Goal: Navigation & Orientation: Understand site structure

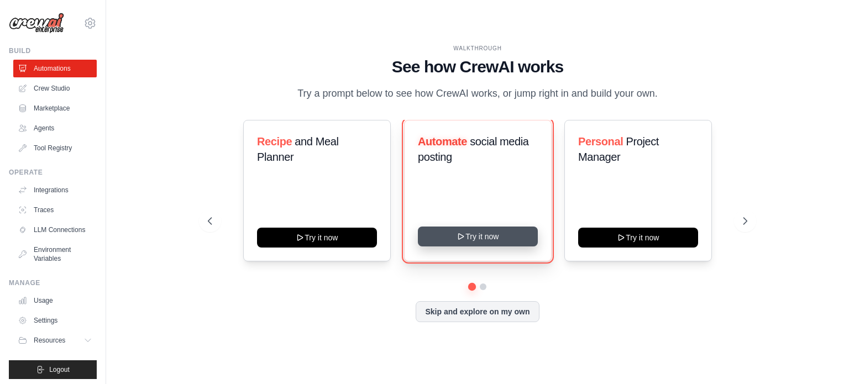
click at [480, 240] on button "Try it now" at bounding box center [478, 237] width 120 height 20
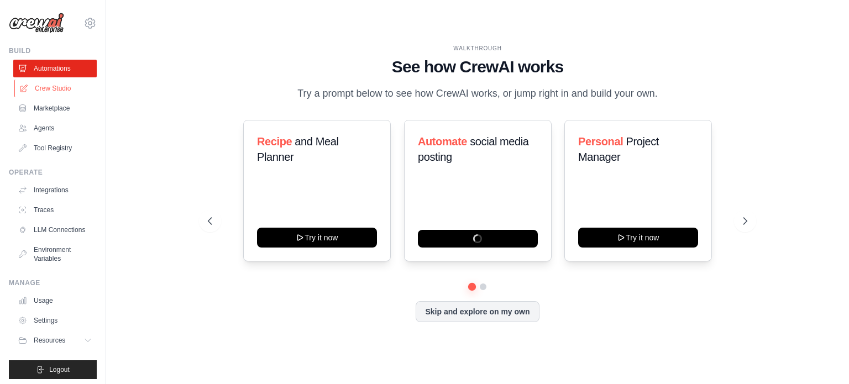
click at [64, 90] on link "Crew Studio" at bounding box center [55, 89] width 83 height 18
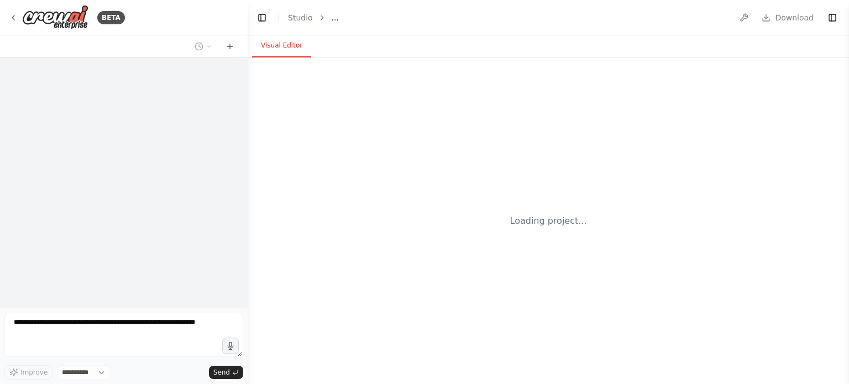
select select "****"
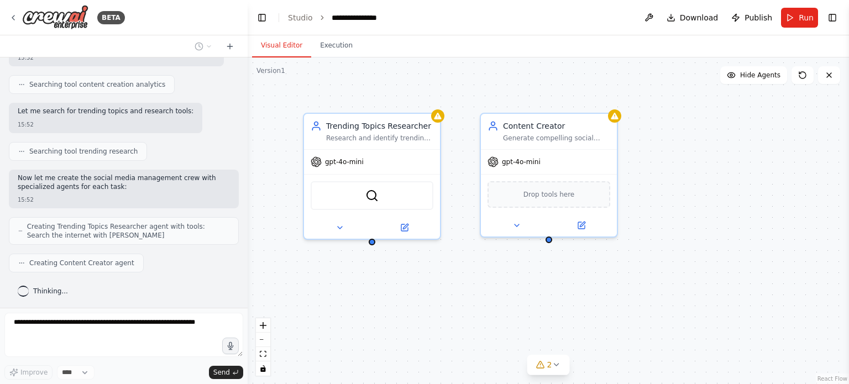
scroll to position [301, 0]
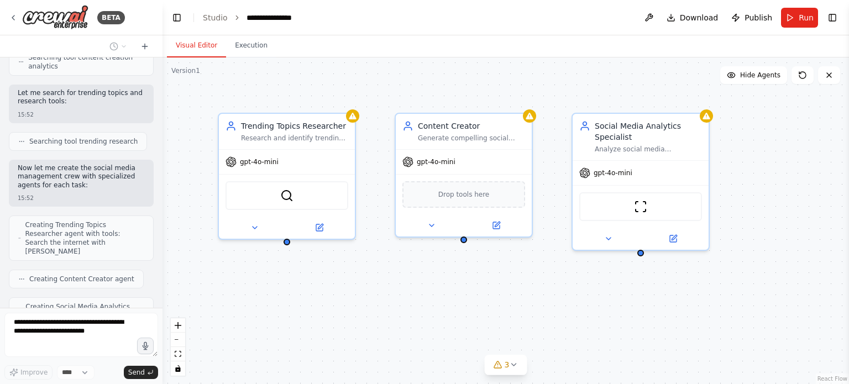
drag, startPoint x: 245, startPoint y: 206, endPoint x: 160, endPoint y: 190, distance: 86.1
click at [161, 190] on div "BETA Create a crew that schedules and publishes social media content across mul…" at bounding box center [424, 192] width 849 height 384
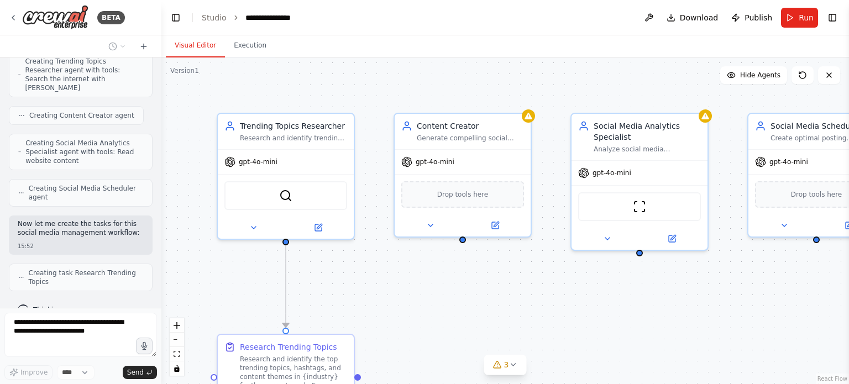
scroll to position [562, 0]
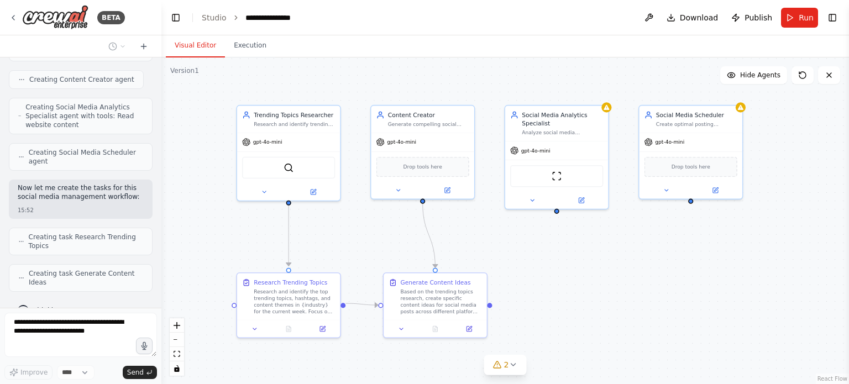
drag, startPoint x: 635, startPoint y: 318, endPoint x: 555, endPoint y: 273, distance: 91.8
click at [555, 274] on div ".deletable-edge-delete-btn { width: 20px; height: 20px; border: 0px solid #ffff…" at bounding box center [505, 220] width 688 height 327
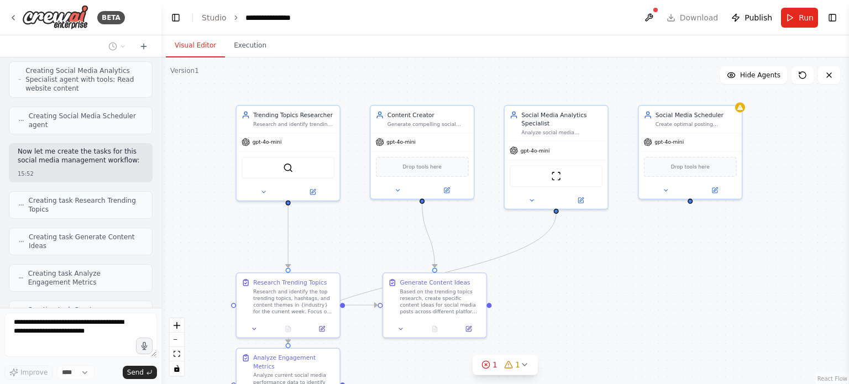
scroll to position [635, 0]
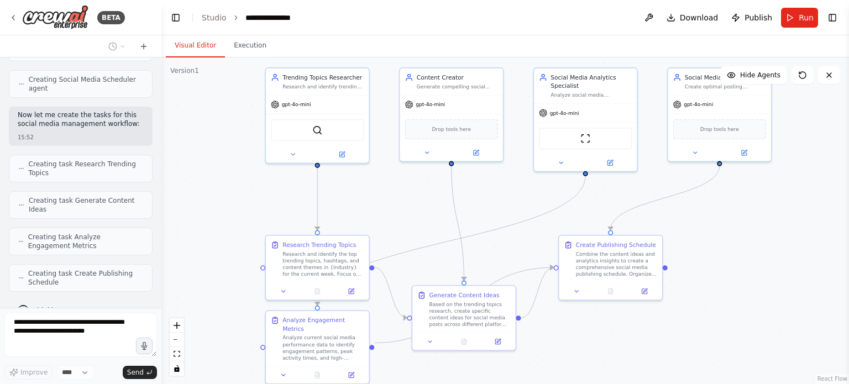
drag, startPoint x: 730, startPoint y: 299, endPoint x: 759, endPoint y: 261, distance: 47.3
click at [759, 261] on div ".deletable-edge-delete-btn { width: 20px; height: 20px; border: 0px solid #ffff…" at bounding box center [505, 220] width 688 height 327
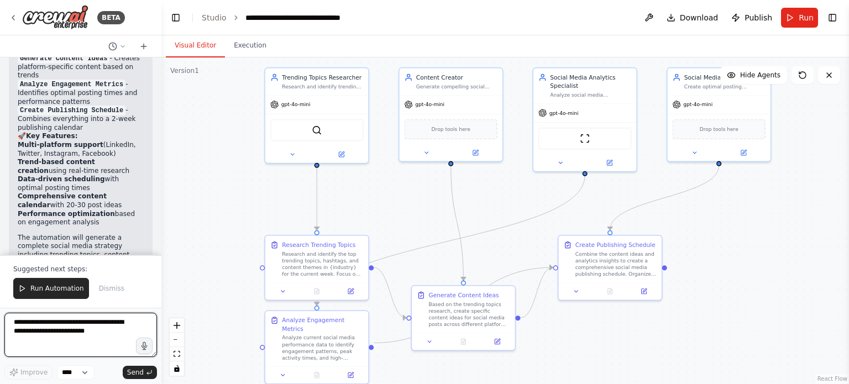
scroll to position [1239, 0]
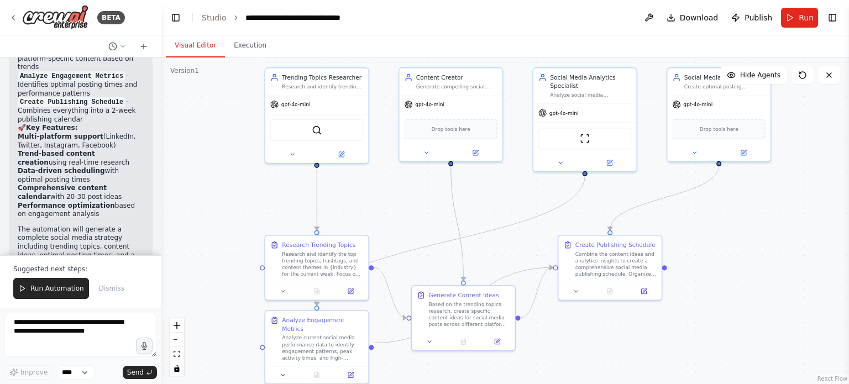
click at [59, 296] on button "Run Automation" at bounding box center [51, 288] width 76 height 21
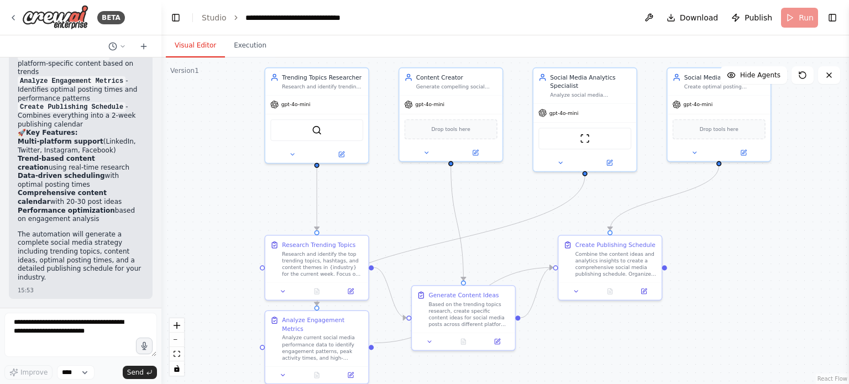
scroll to position [1186, 0]
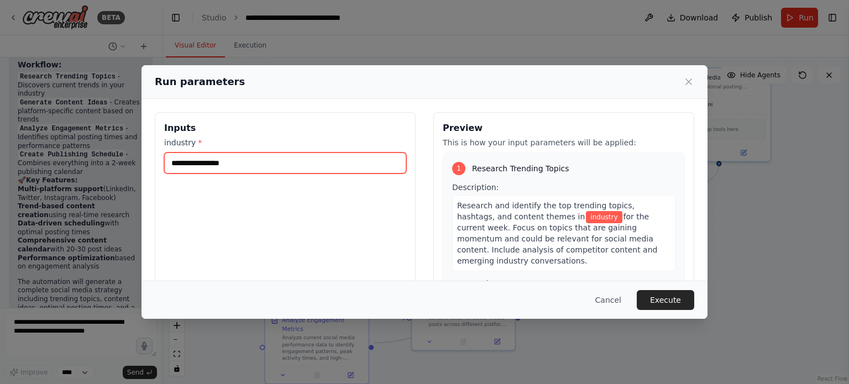
click at [344, 166] on input "industry *" at bounding box center [285, 163] width 242 height 21
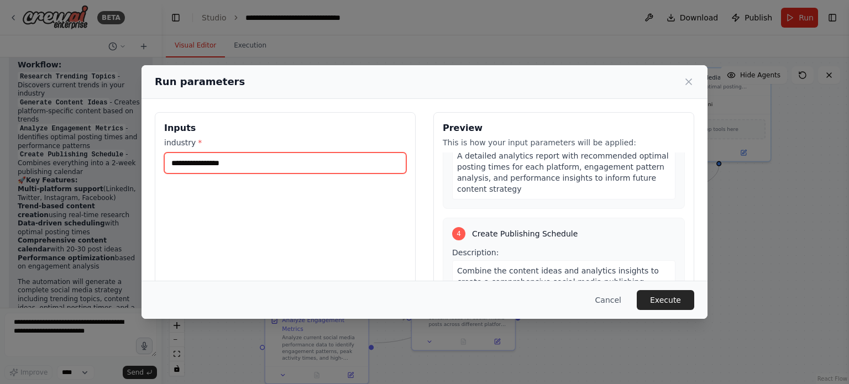
scroll to position [577, 0]
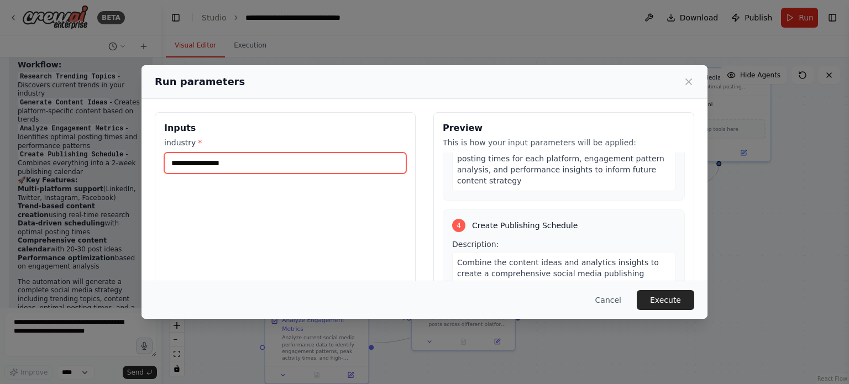
click at [252, 159] on input "industry *" at bounding box center [285, 163] width 242 height 21
click at [686, 85] on icon at bounding box center [689, 82] width 6 height 6
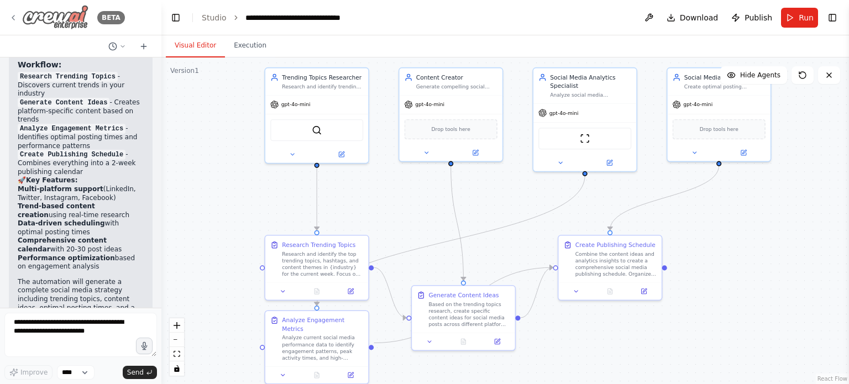
click at [39, 15] on img at bounding box center [55, 17] width 66 height 25
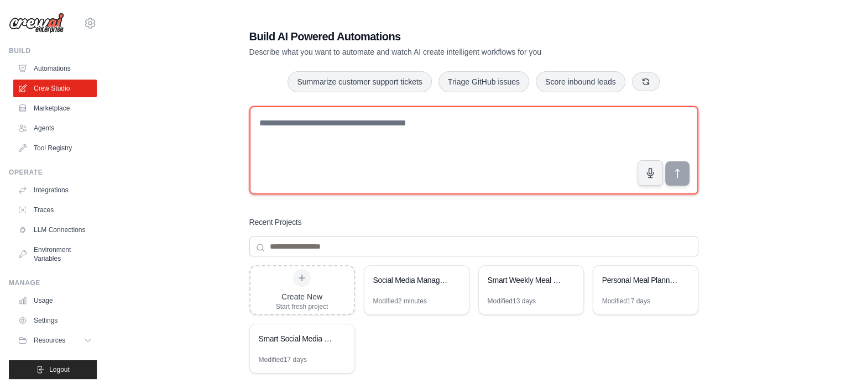
click at [404, 141] on textarea at bounding box center [473, 150] width 449 height 88
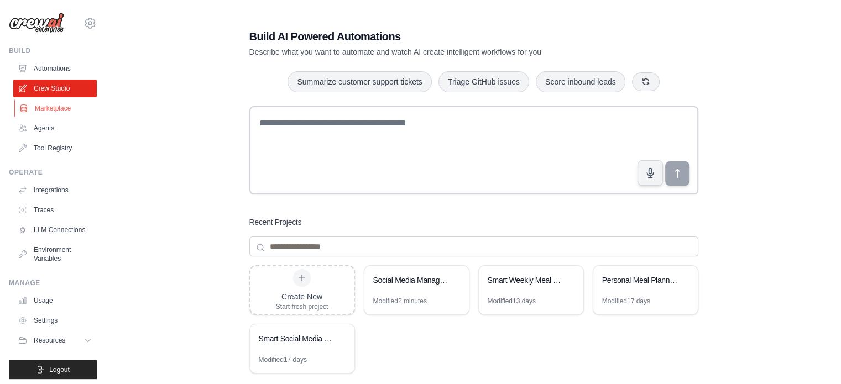
click at [53, 109] on link "Marketplace" at bounding box center [55, 109] width 83 height 18
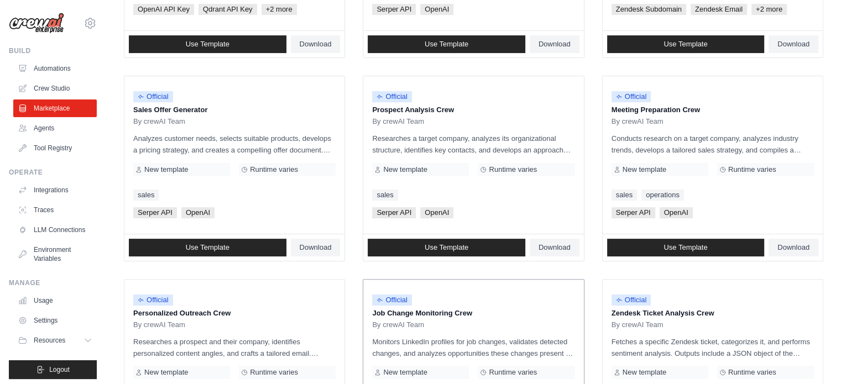
scroll to position [639, 0]
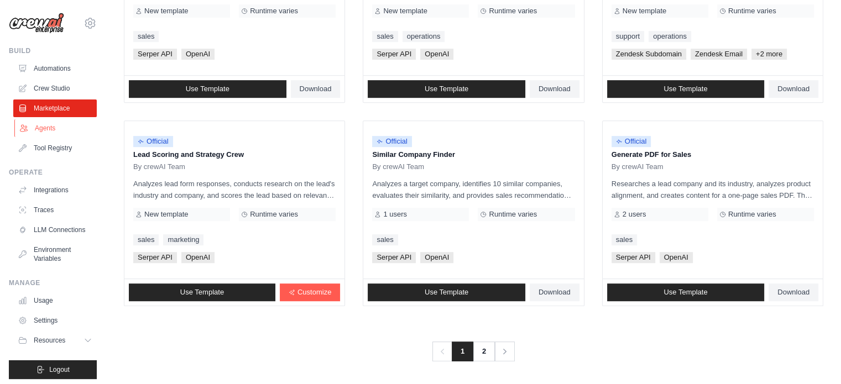
click at [50, 127] on link "Agents" at bounding box center [55, 128] width 83 height 18
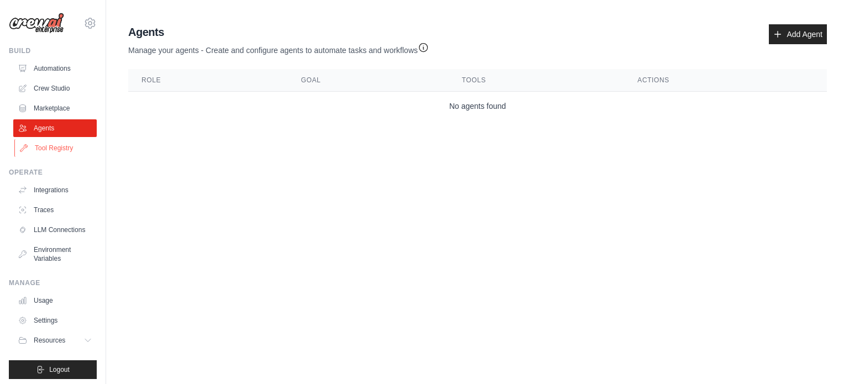
click at [62, 148] on link "Tool Registry" at bounding box center [55, 148] width 83 height 18
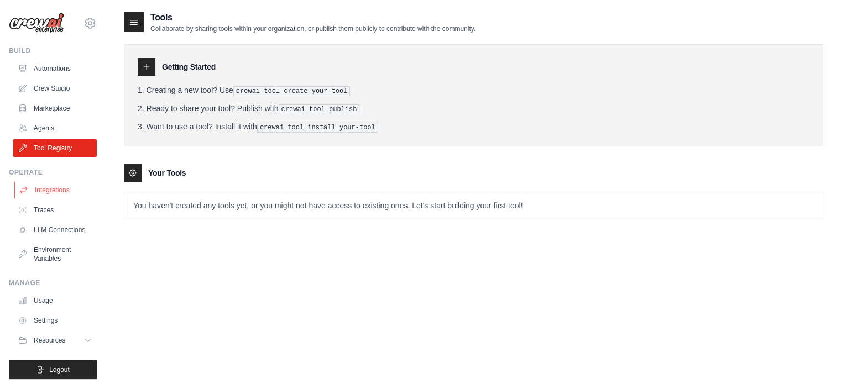
click at [51, 191] on link "Integrations" at bounding box center [55, 190] width 83 height 18
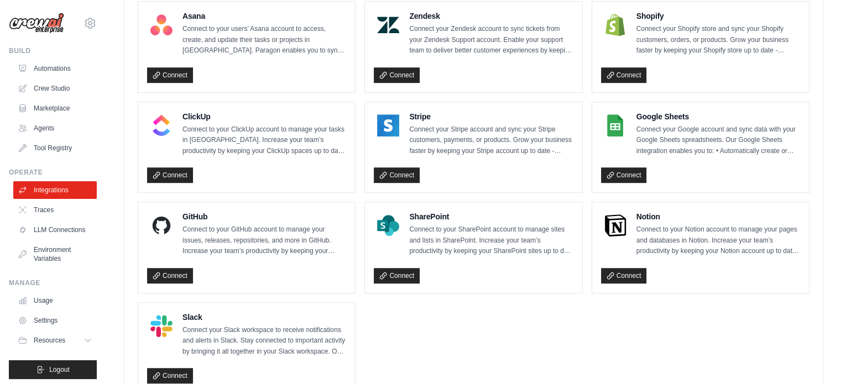
scroll to position [785, 0]
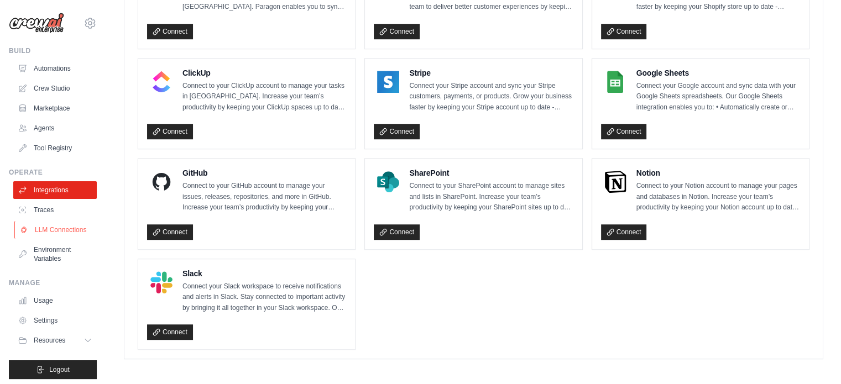
click at [46, 233] on link "LLM Connections" at bounding box center [55, 230] width 83 height 18
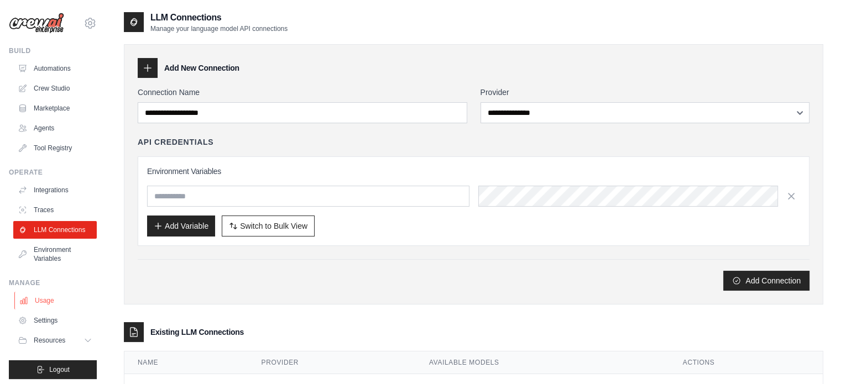
scroll to position [12, 0]
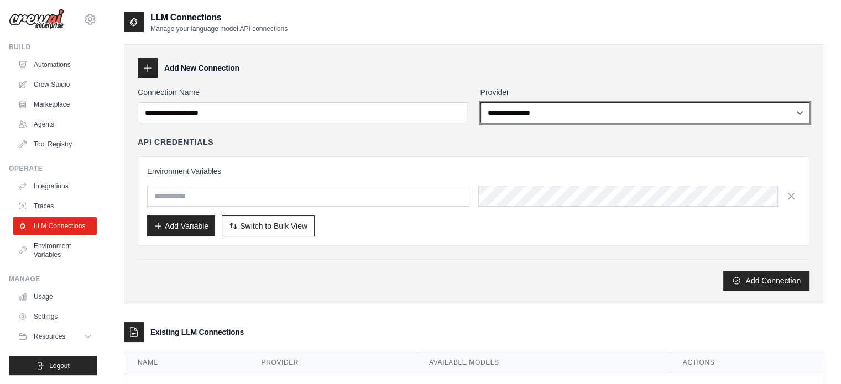
click at [734, 118] on select "**********" at bounding box center [645, 112] width 330 height 21
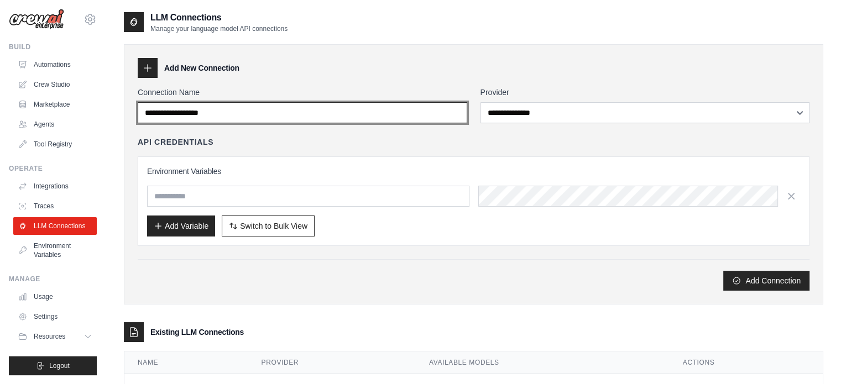
click at [309, 119] on input "Connection Name" at bounding box center [303, 112] width 330 height 21
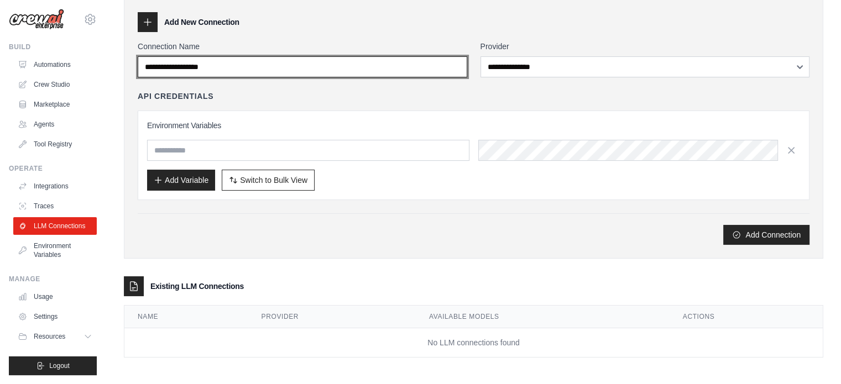
scroll to position [46, 0]
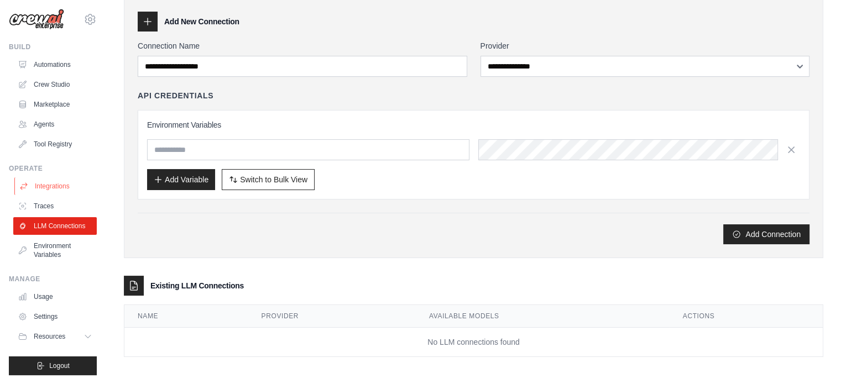
click at [55, 183] on link "Integrations" at bounding box center [55, 186] width 83 height 18
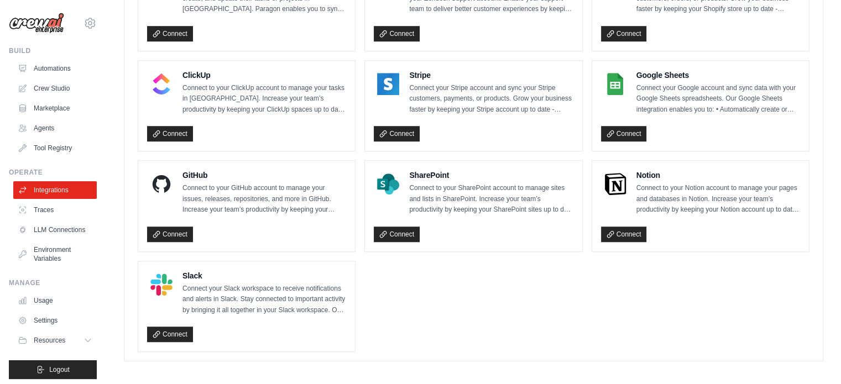
scroll to position [785, 0]
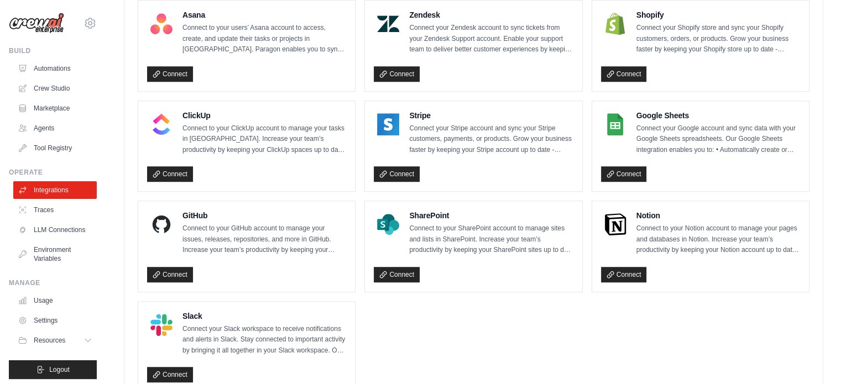
scroll to position [674, 0]
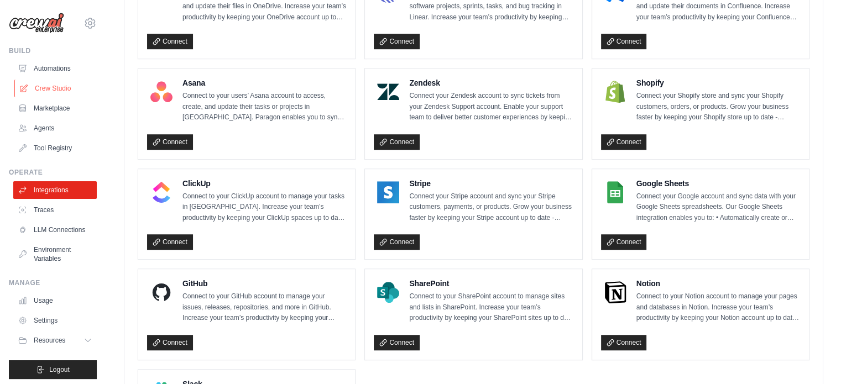
click at [46, 86] on link "Crew Studio" at bounding box center [55, 89] width 83 height 18
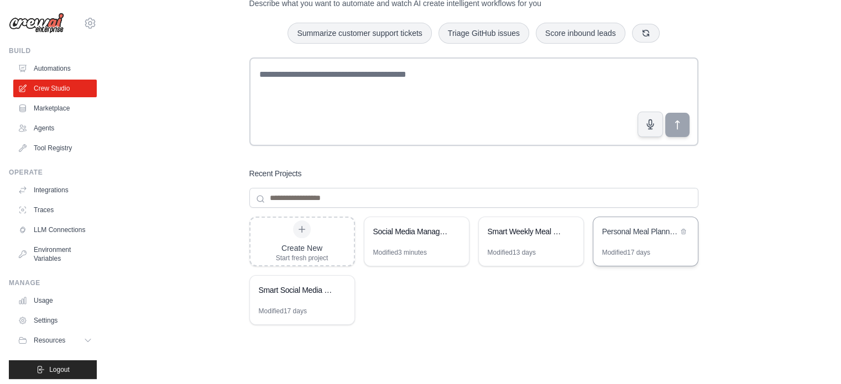
scroll to position [86, 0]
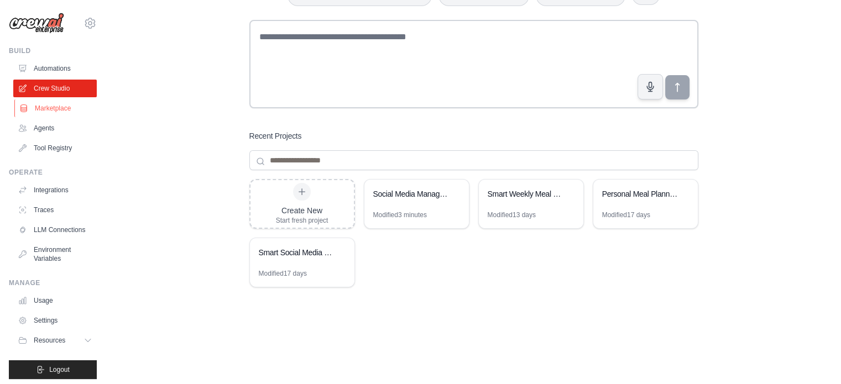
click at [56, 108] on link "Marketplace" at bounding box center [55, 109] width 83 height 18
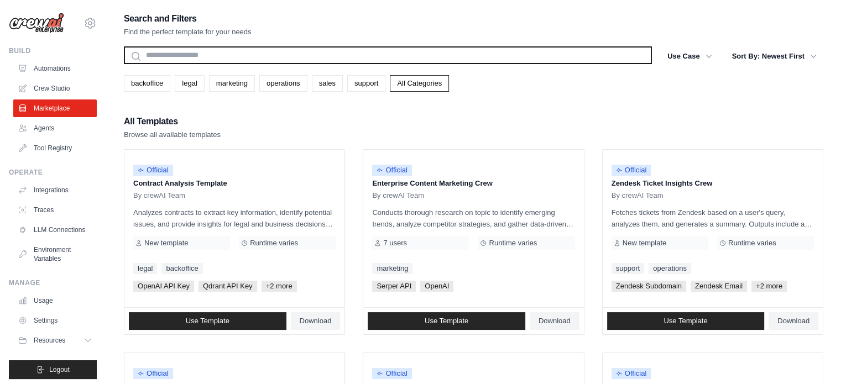
click at [293, 57] on input "text" at bounding box center [388, 55] width 528 height 18
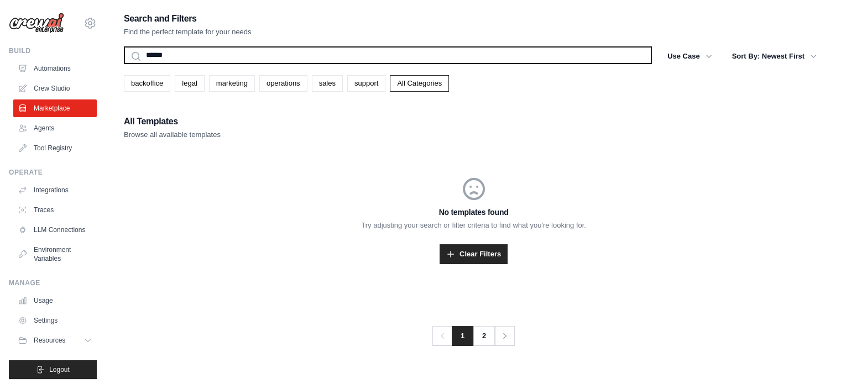
type input "******"
click at [123, 64] on button "Search" at bounding box center [123, 64] width 1 height 1
drag, startPoint x: 233, startPoint y: 57, endPoint x: 143, endPoint y: 48, distance: 91.1
click at [143, 48] on input "******" at bounding box center [388, 55] width 528 height 18
type input "**********"
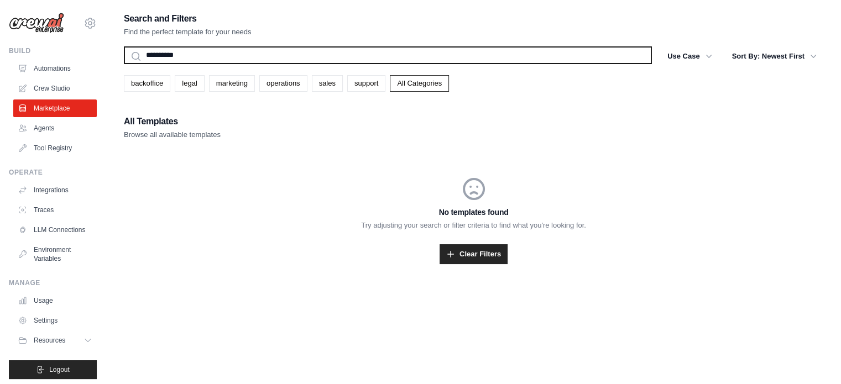
click at [123, 64] on button "Search" at bounding box center [123, 64] width 1 height 1
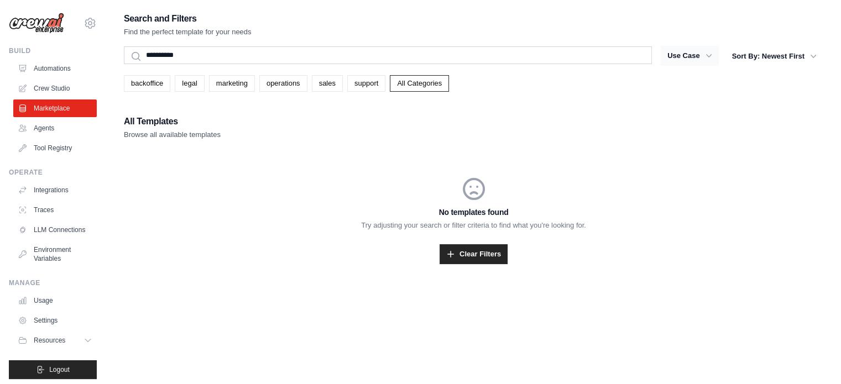
click at [704, 54] on icon "button" at bounding box center [708, 55] width 11 height 11
click at [369, 81] on link "support" at bounding box center [366, 83] width 38 height 17
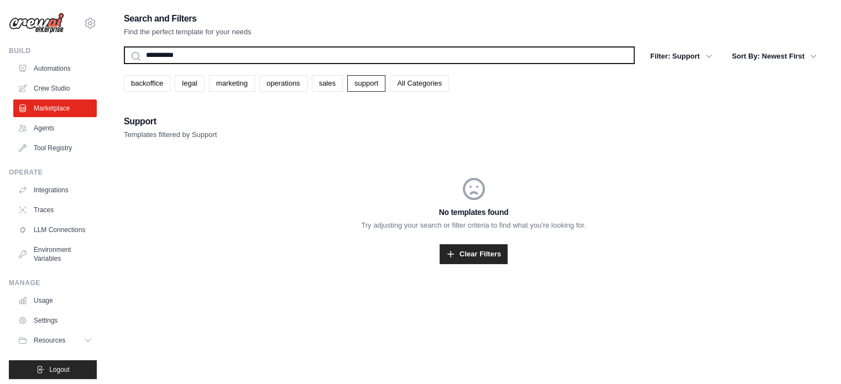
click at [170, 50] on input "**********" at bounding box center [379, 55] width 511 height 18
click at [171, 50] on input "**********" at bounding box center [379, 55] width 511 height 18
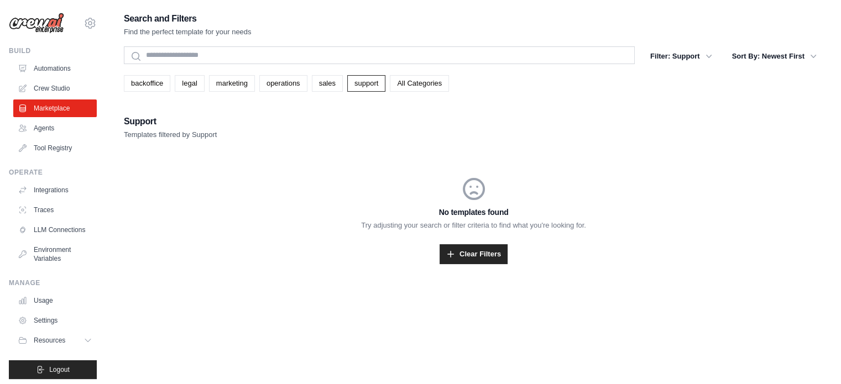
click at [453, 130] on div "Support Templates filtered by Support" at bounding box center [473, 127] width 699 height 27
click at [360, 82] on link "support" at bounding box center [366, 83] width 38 height 17
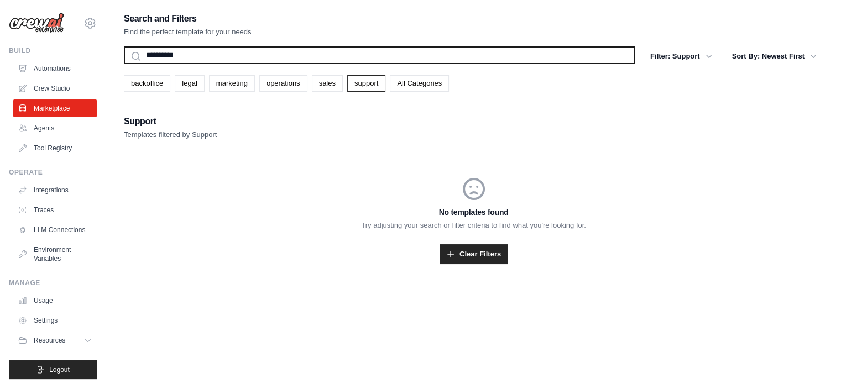
click at [168, 54] on input "**********" at bounding box center [379, 55] width 511 height 18
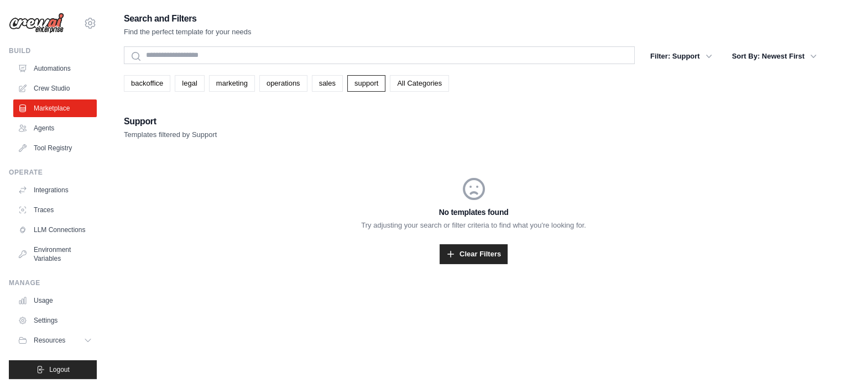
click at [233, 293] on div "Search and Filters Find the perfect template for your needs Search Filter: Supp…" at bounding box center [473, 203] width 699 height 384
click at [50, 106] on link "Marketplace" at bounding box center [55, 109] width 83 height 18
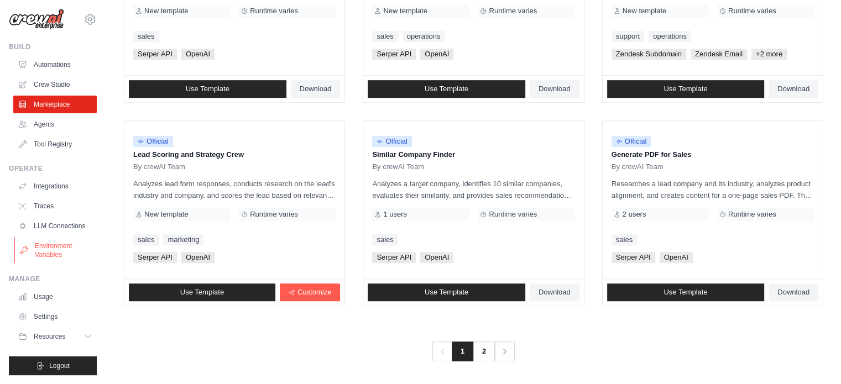
scroll to position [12, 0]
click at [85, 338] on icon at bounding box center [89, 336] width 9 height 9
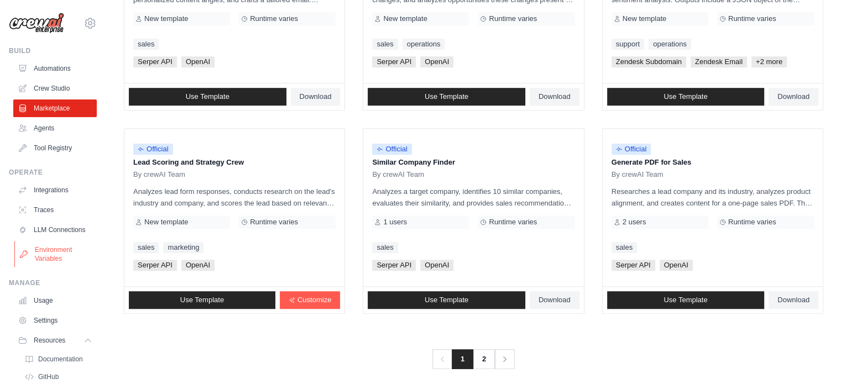
scroll to position [528, 0]
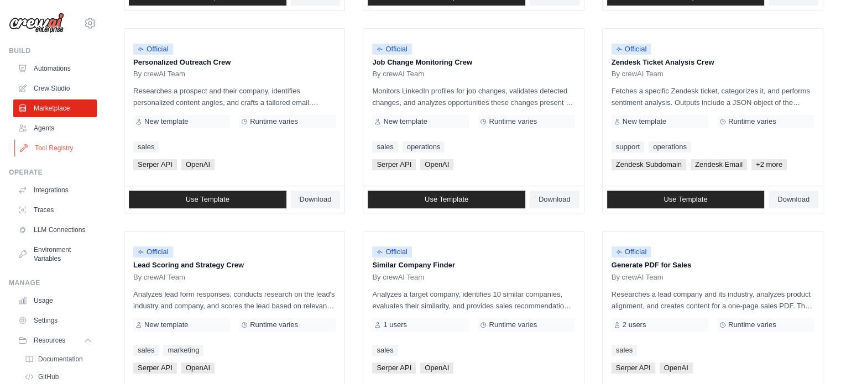
click at [64, 148] on link "Tool Registry" at bounding box center [55, 148] width 83 height 18
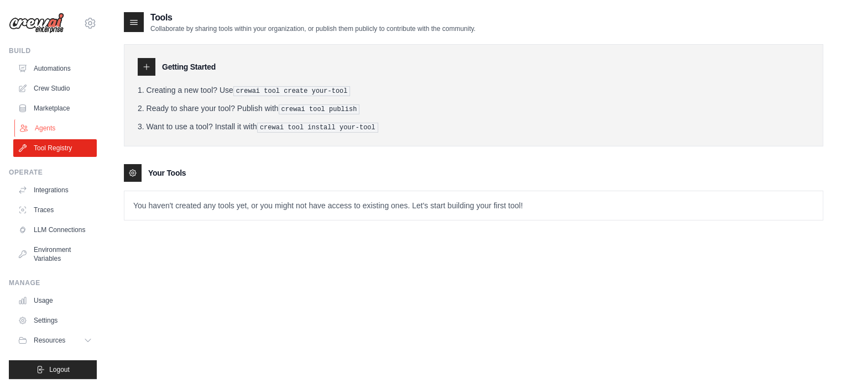
click at [44, 126] on link "Agents" at bounding box center [55, 128] width 83 height 18
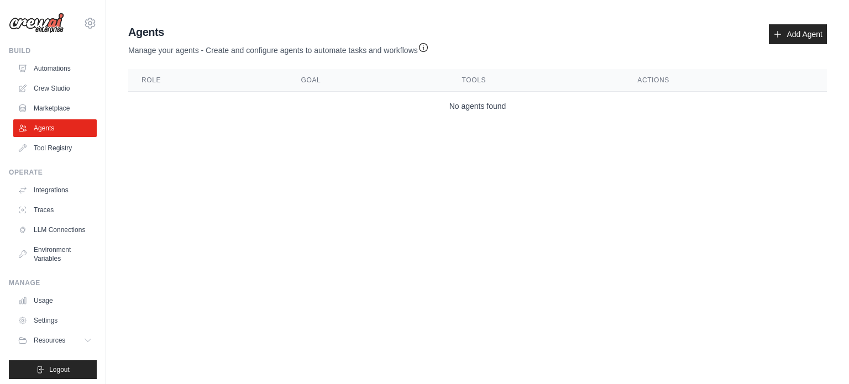
click at [51, 34] on div "kadusantos@gmail.com Settings" at bounding box center [53, 17] width 88 height 35
click at [53, 26] on img at bounding box center [36, 23] width 55 height 21
click at [88, 25] on icon at bounding box center [89, 23] width 3 height 3
click at [6, 22] on div "kadusantos@gmail.com Settings Build Automations Crew Studio Marketplace" at bounding box center [53, 192] width 106 height 384
click at [22, 22] on img at bounding box center [36, 23] width 55 height 21
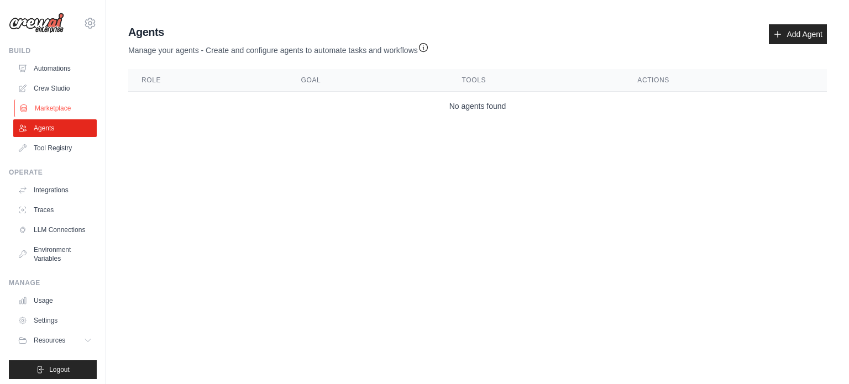
click at [46, 112] on link "Marketplace" at bounding box center [55, 109] width 83 height 18
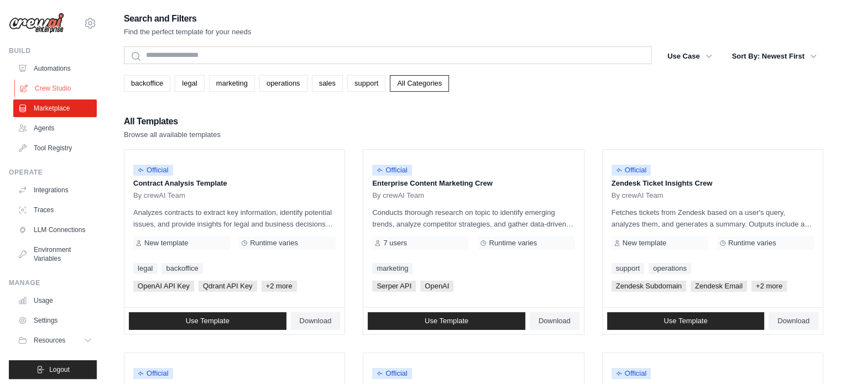
click at [52, 90] on link "Crew Studio" at bounding box center [55, 89] width 83 height 18
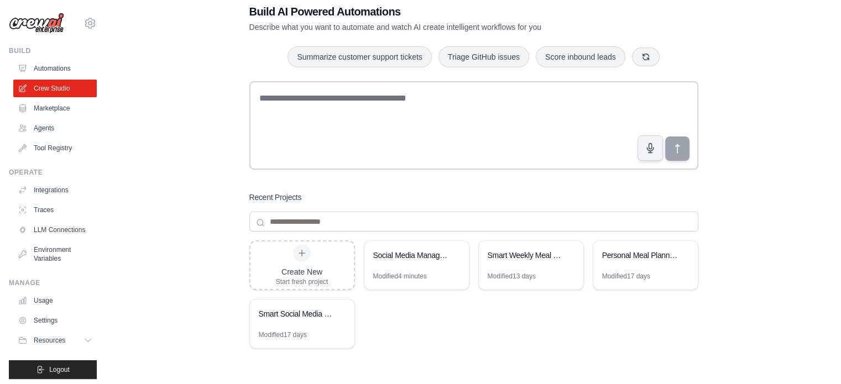
scroll to position [86, 0]
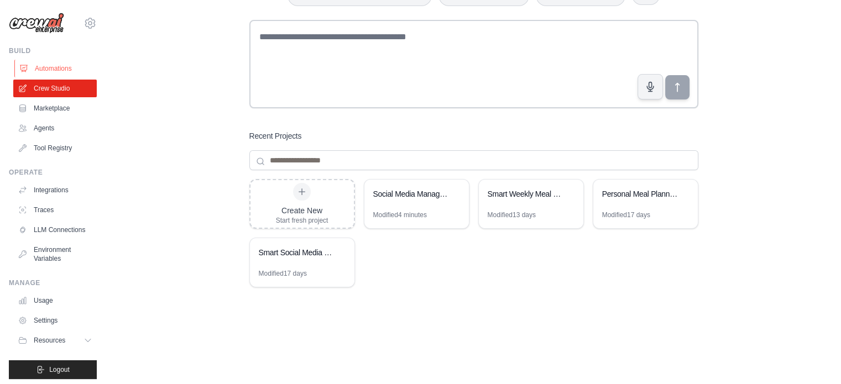
click at [45, 67] on link "Automations" at bounding box center [55, 69] width 83 height 18
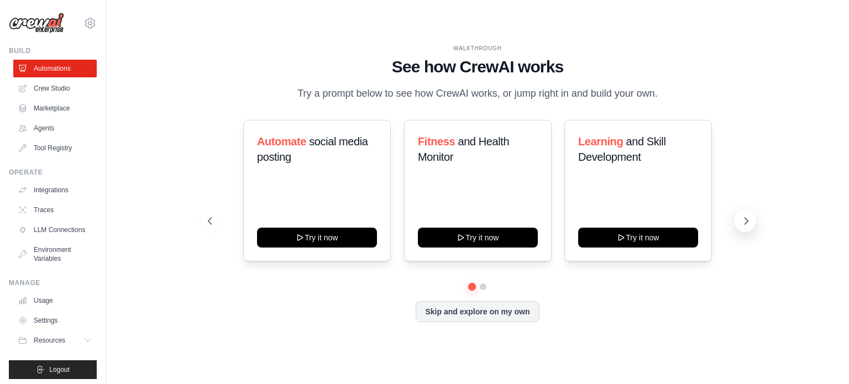
click at [747, 220] on icon at bounding box center [746, 221] width 11 height 11
click at [60, 148] on link "Tool Registry" at bounding box center [55, 148] width 83 height 18
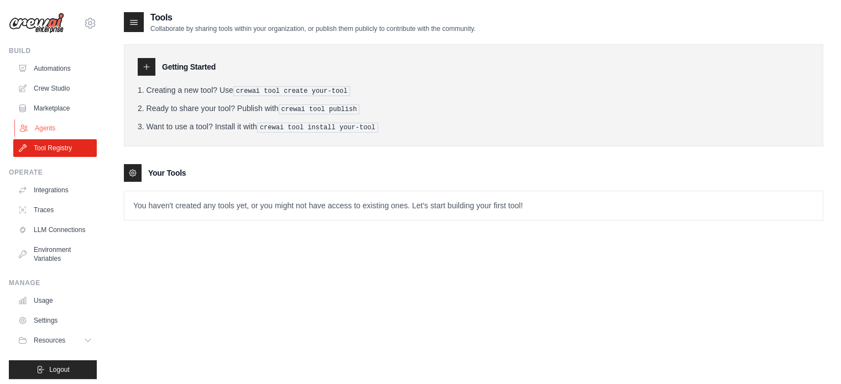
click at [43, 126] on link "Agents" at bounding box center [55, 128] width 83 height 18
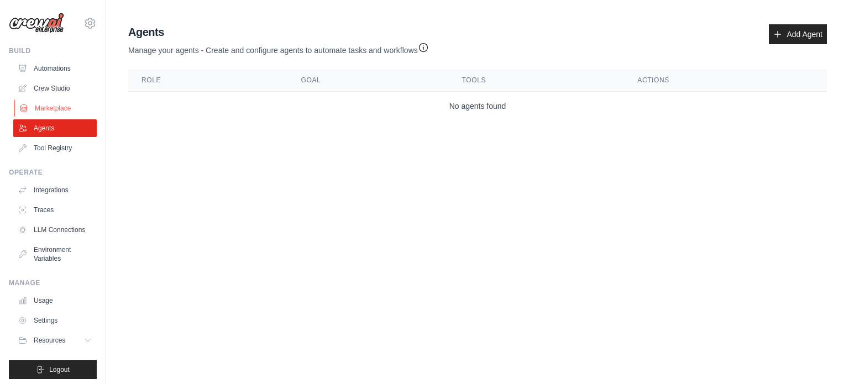
click at [49, 108] on link "Marketplace" at bounding box center [55, 109] width 83 height 18
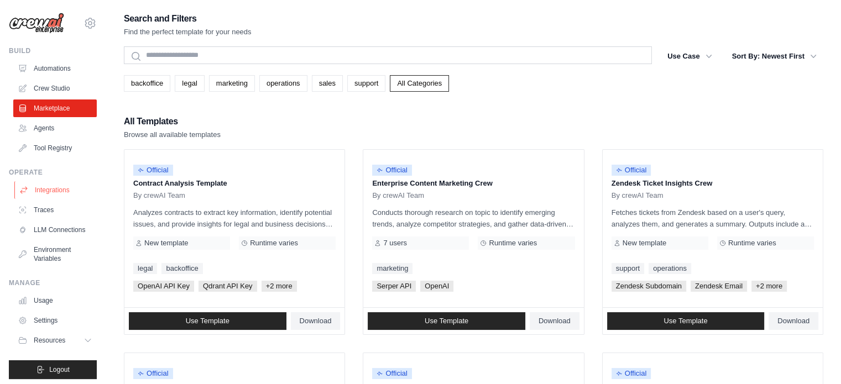
scroll to position [12, 0]
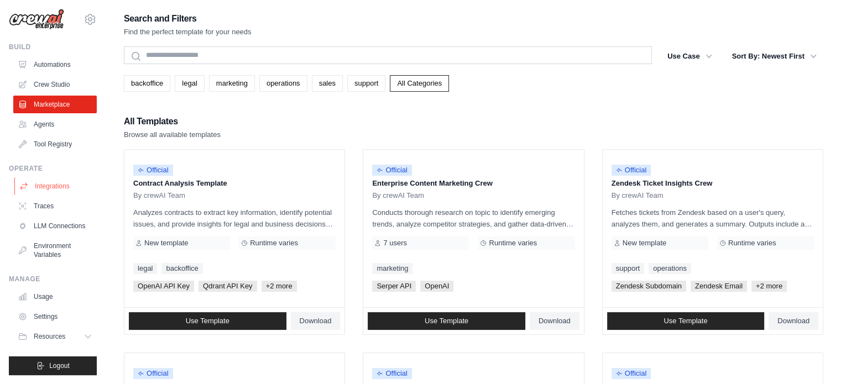
click at [46, 180] on link "Integrations" at bounding box center [55, 186] width 83 height 18
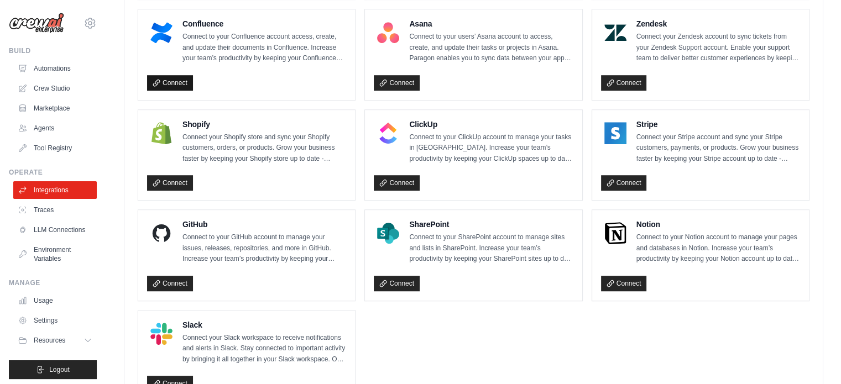
scroll to position [785, 0]
